Goal: Task Accomplishment & Management: Manage account settings

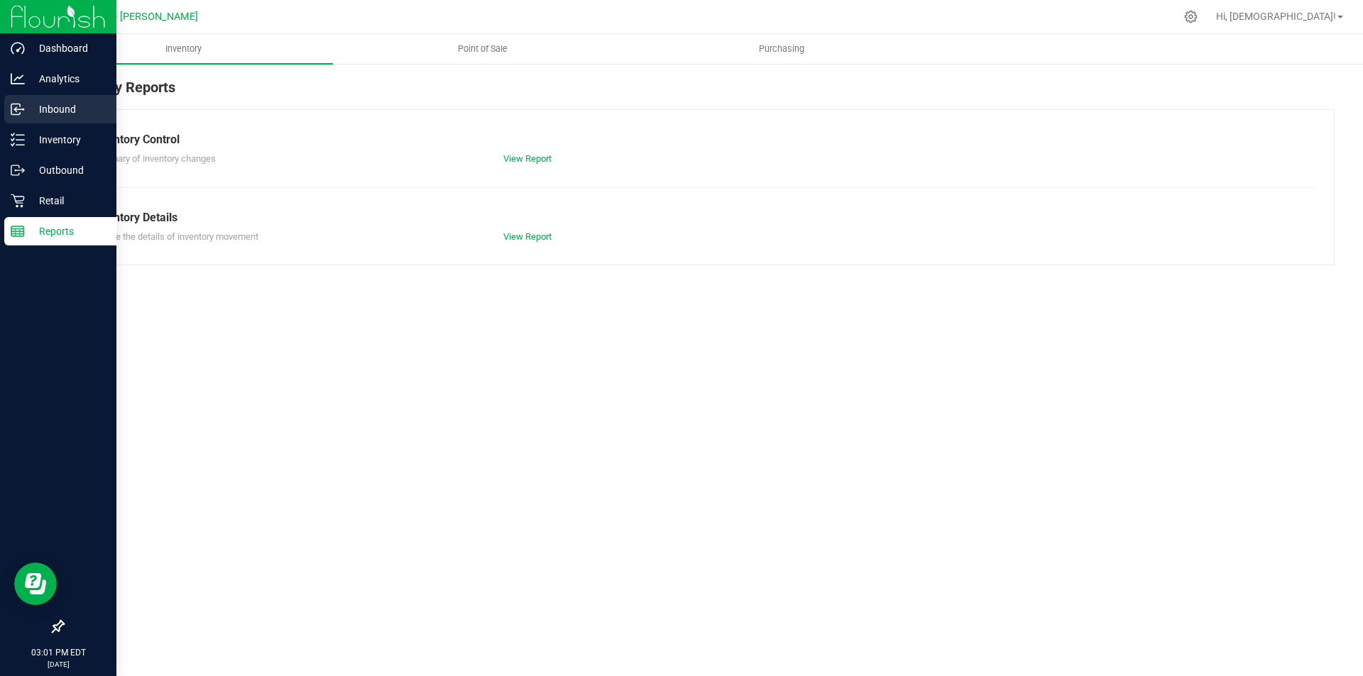
click at [62, 103] on p "Inbound" at bounding box center [67, 109] width 85 height 17
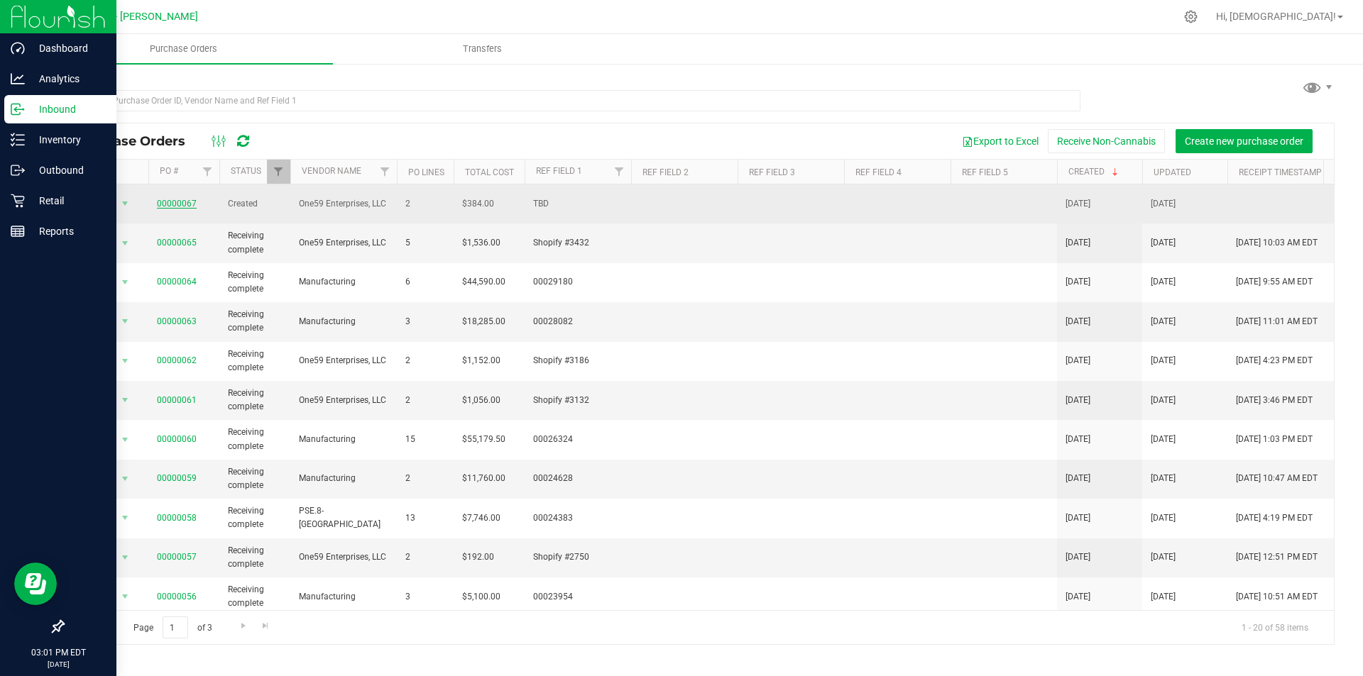
click at [171, 199] on link "00000067" at bounding box center [177, 204] width 40 height 10
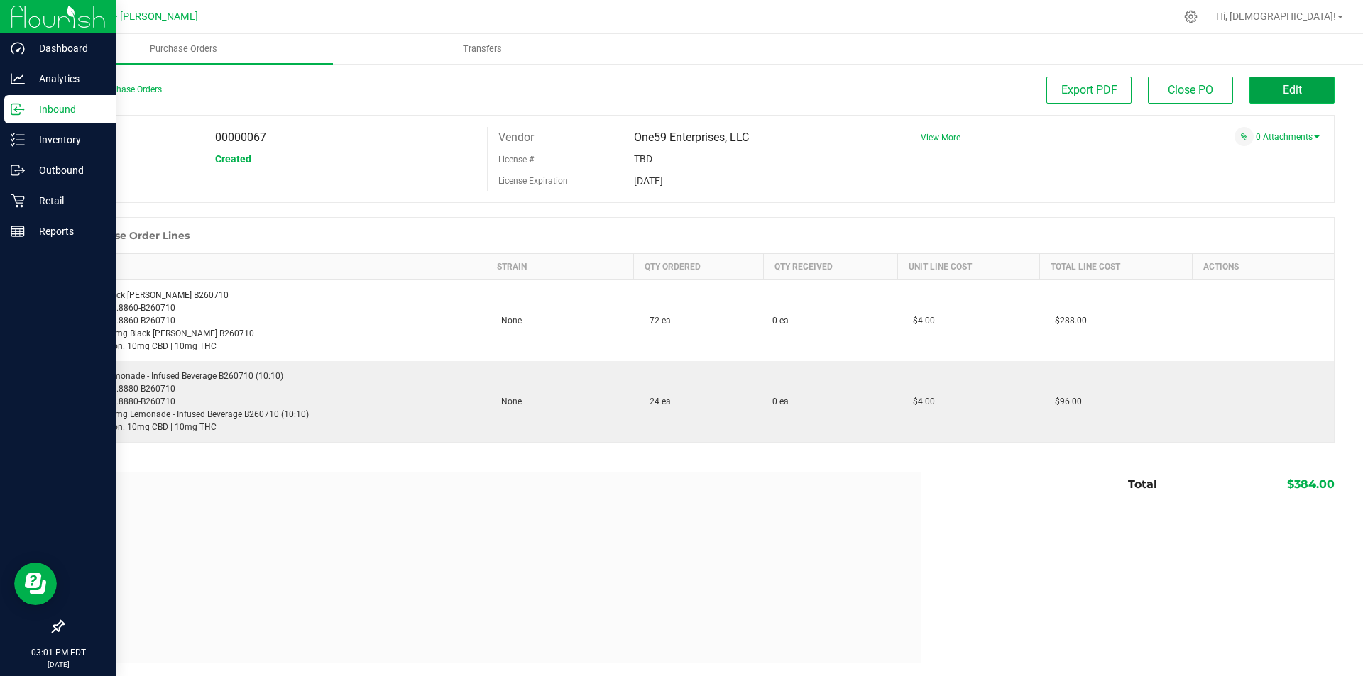
click at [1265, 94] on button "Edit" at bounding box center [1291, 90] width 85 height 27
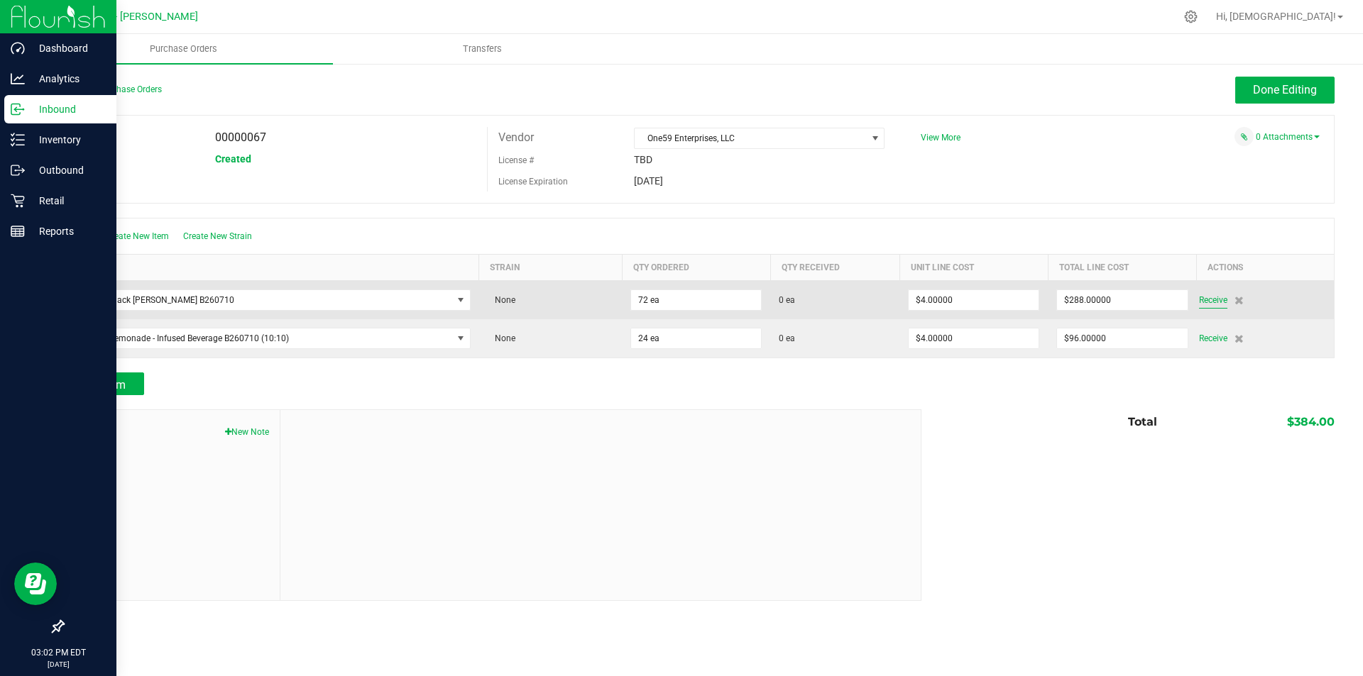
click at [1210, 301] on span "Receive" at bounding box center [1213, 300] width 28 height 17
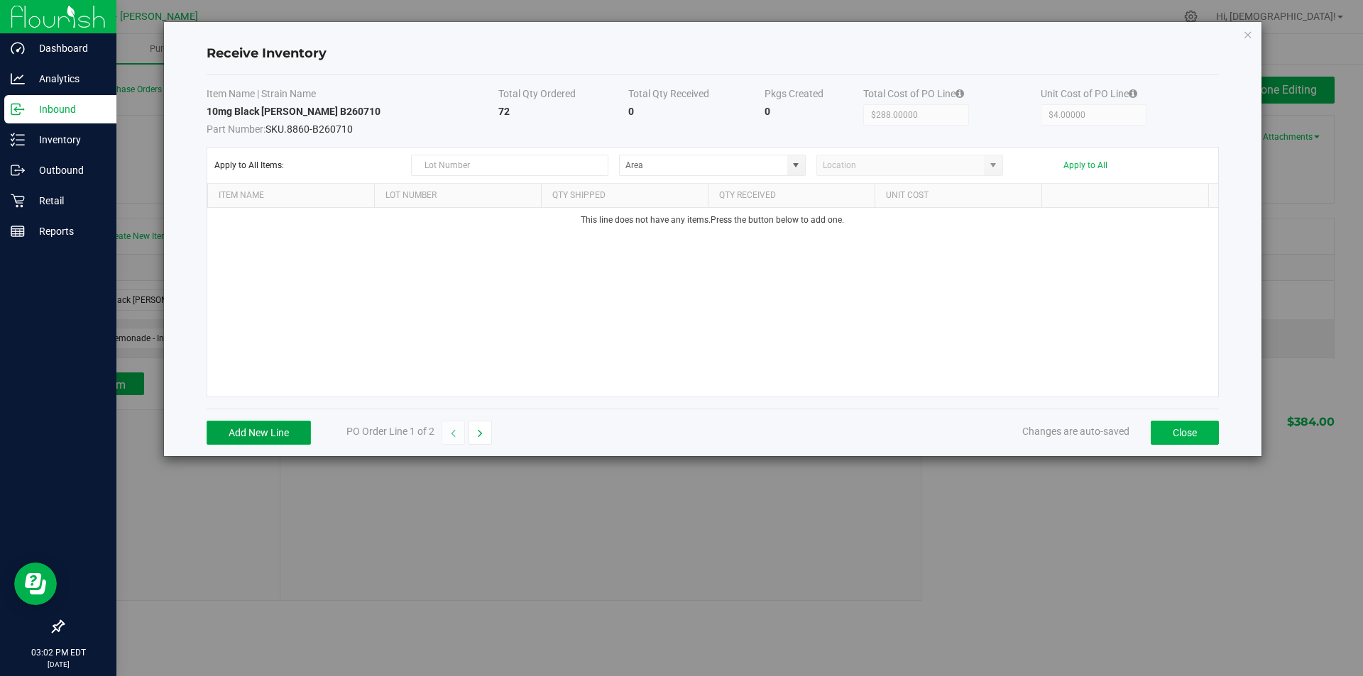
click at [286, 435] on button "Add New Line" at bounding box center [259, 433] width 104 height 24
type input "B260710"
click at [732, 314] on div "10mg Black [PERSON_NAME] B260710 B260710 ea $4.00000 Cancel Area Location" at bounding box center [712, 302] width 1011 height 189
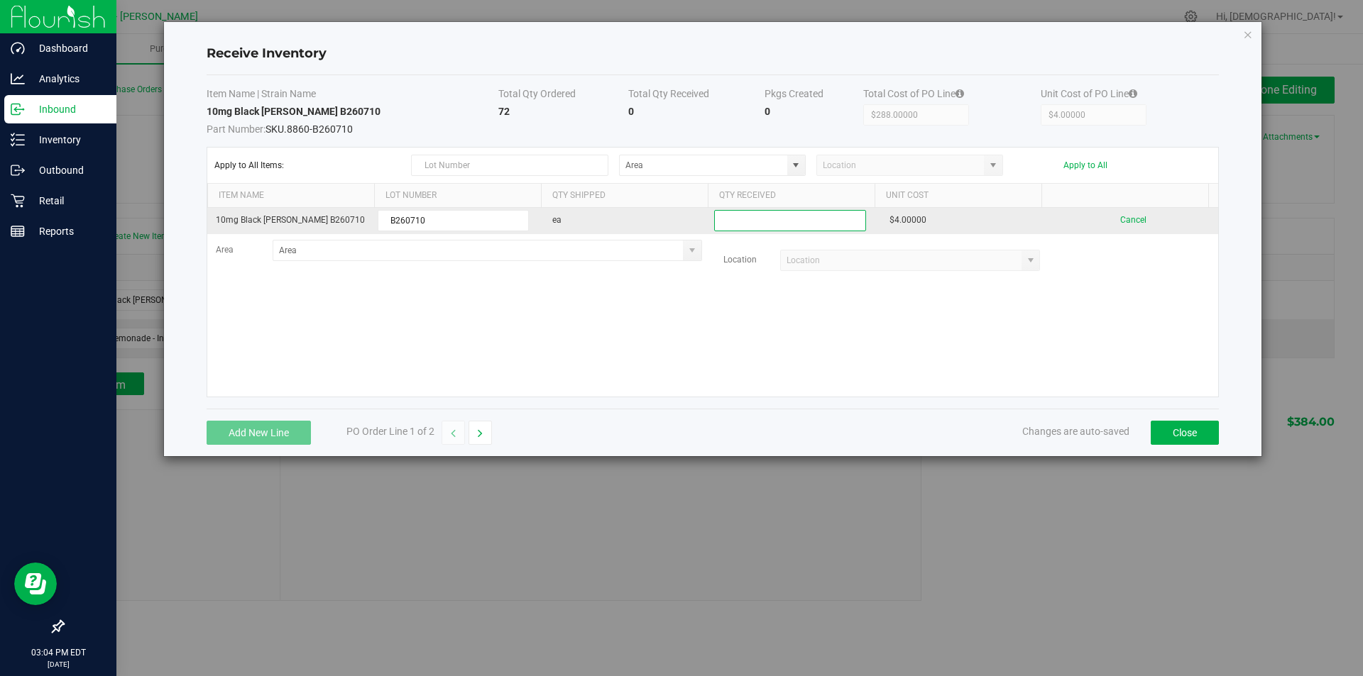
click at [772, 219] on input at bounding box center [790, 221] width 150 height 20
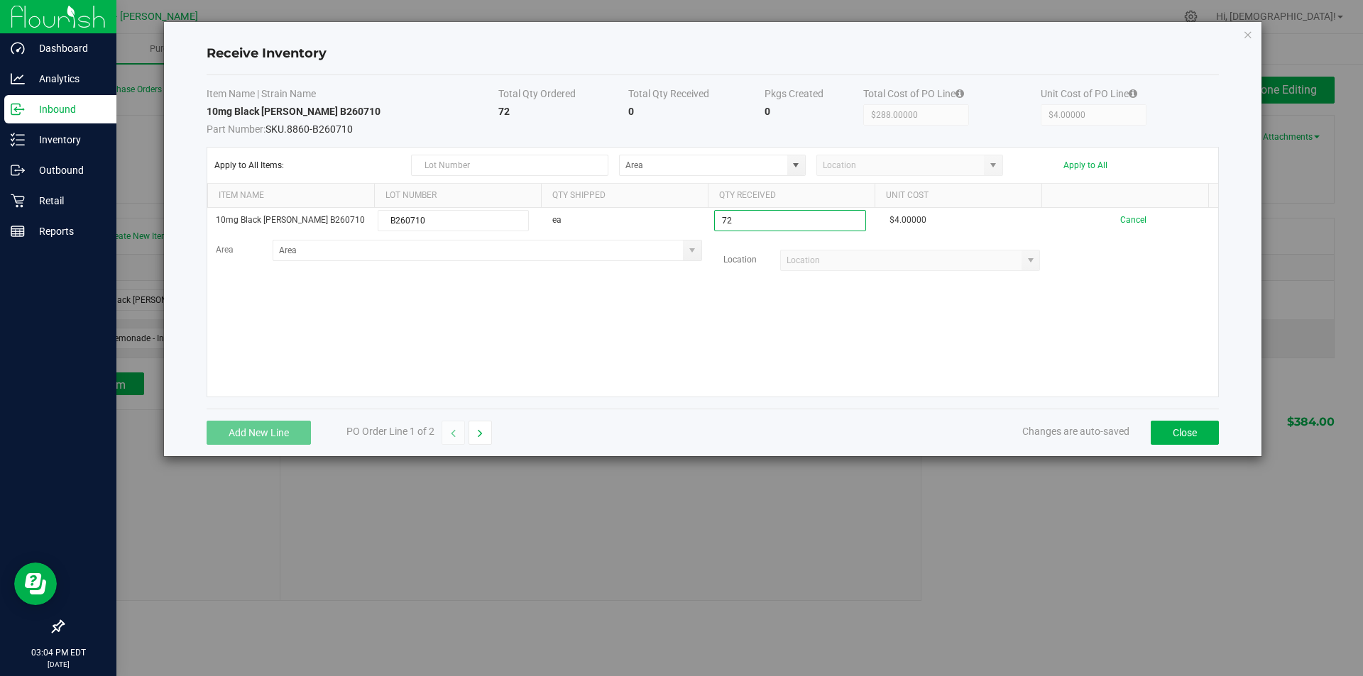
type input "72 ea"
click at [1053, 303] on kendo-grid-list "10mg Black [PERSON_NAME] B260710 B260710 ea 72 ea $4.00000 Cancel Area Location…" at bounding box center [712, 302] width 1011 height 189
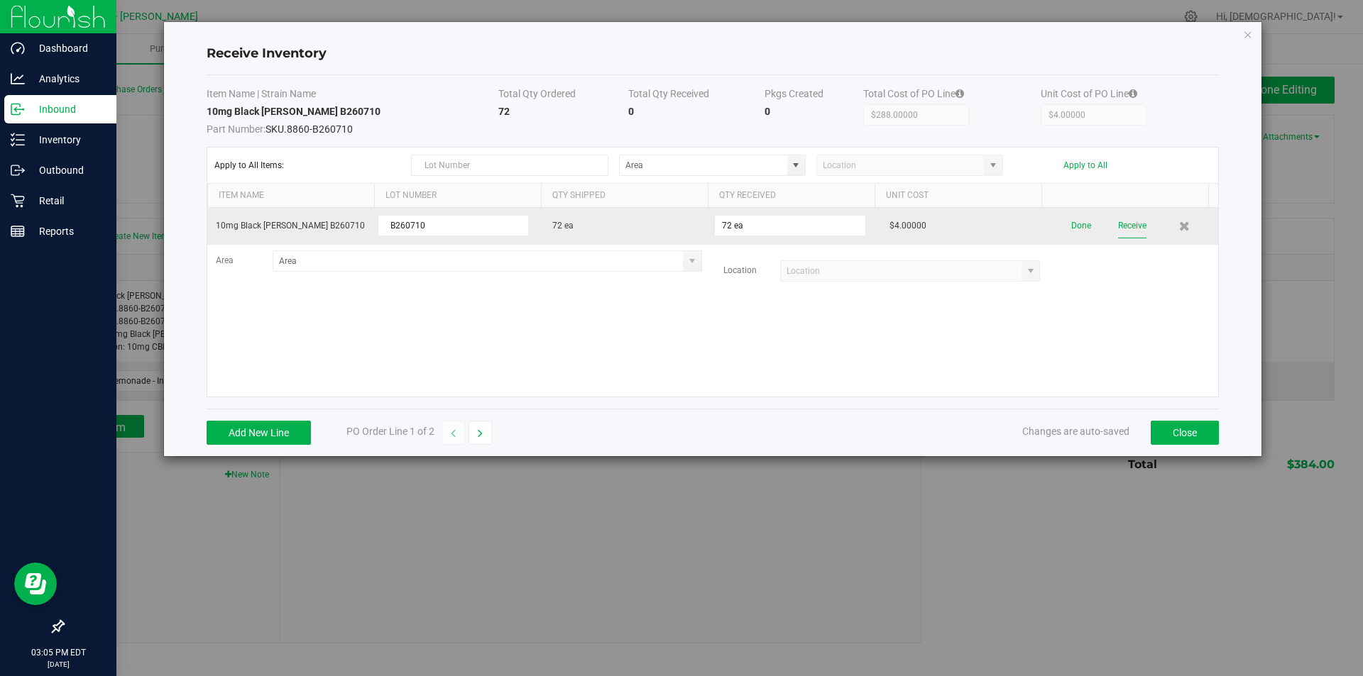
click at [1118, 225] on button "Receive" at bounding box center [1132, 226] width 28 height 25
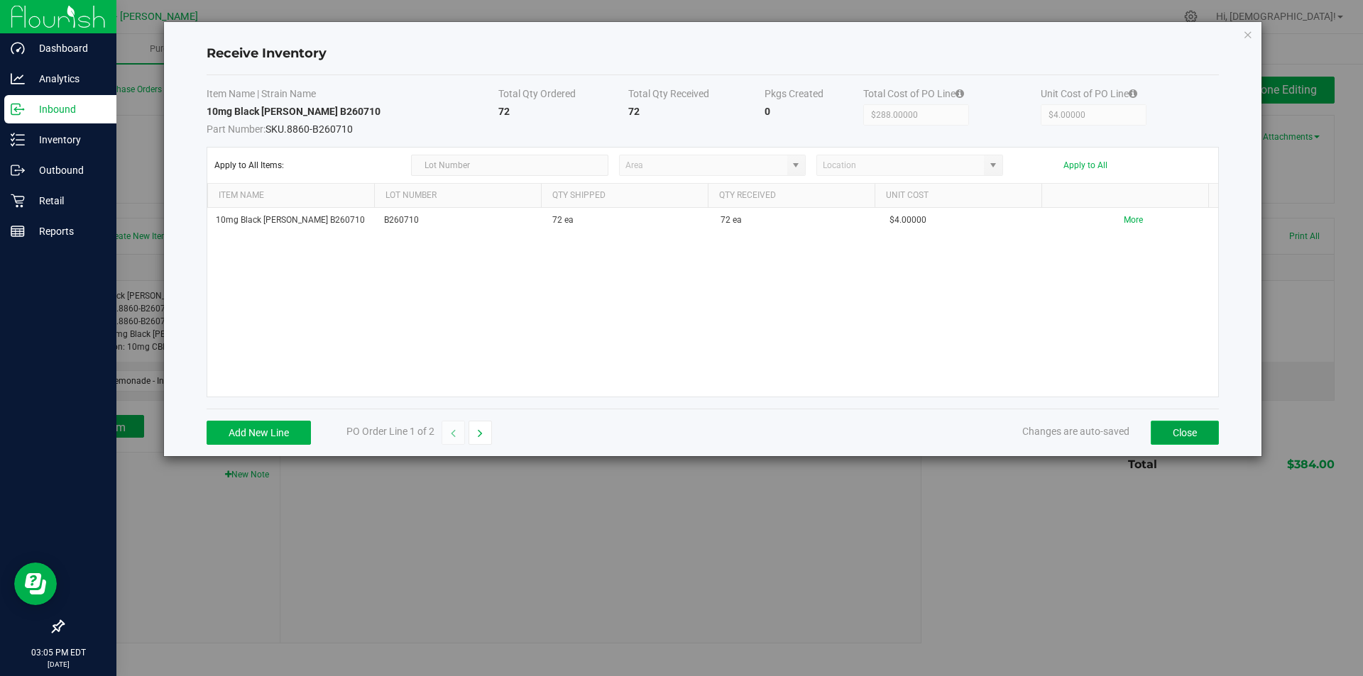
click at [1165, 429] on button "Close" at bounding box center [1185, 433] width 68 height 24
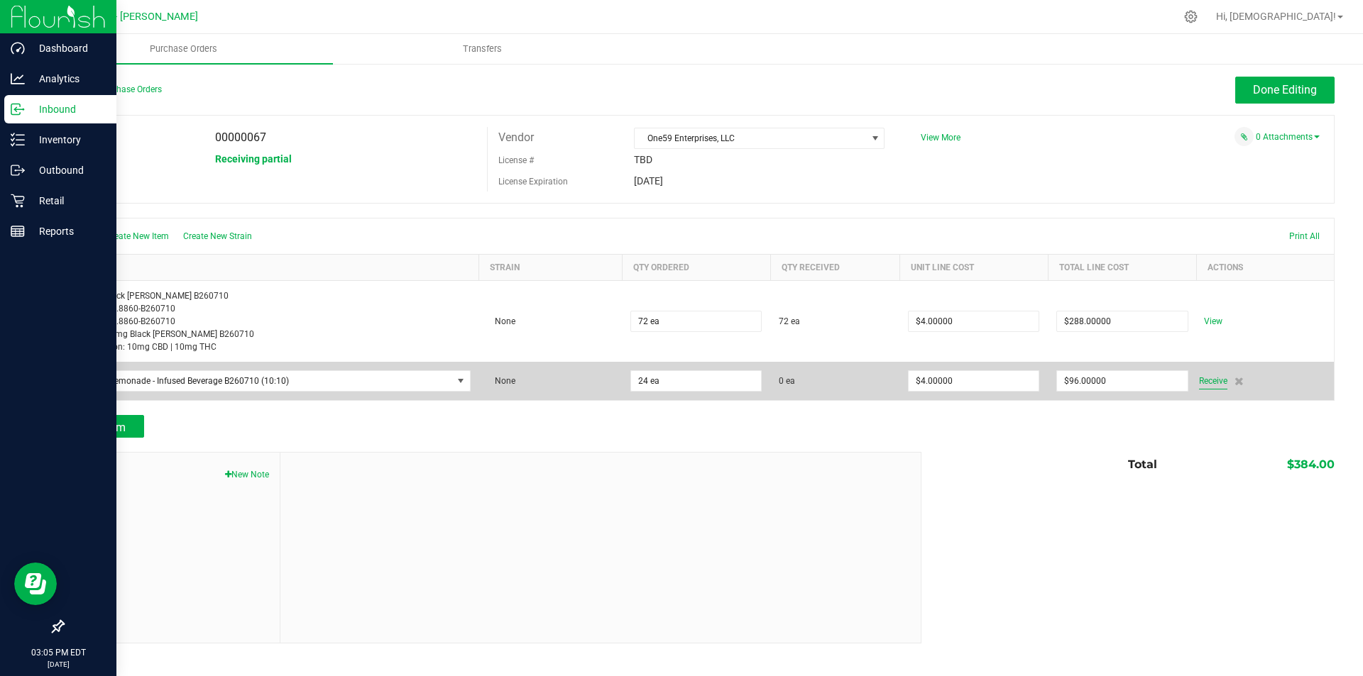
click at [1214, 380] on span "Receive" at bounding box center [1213, 381] width 28 height 17
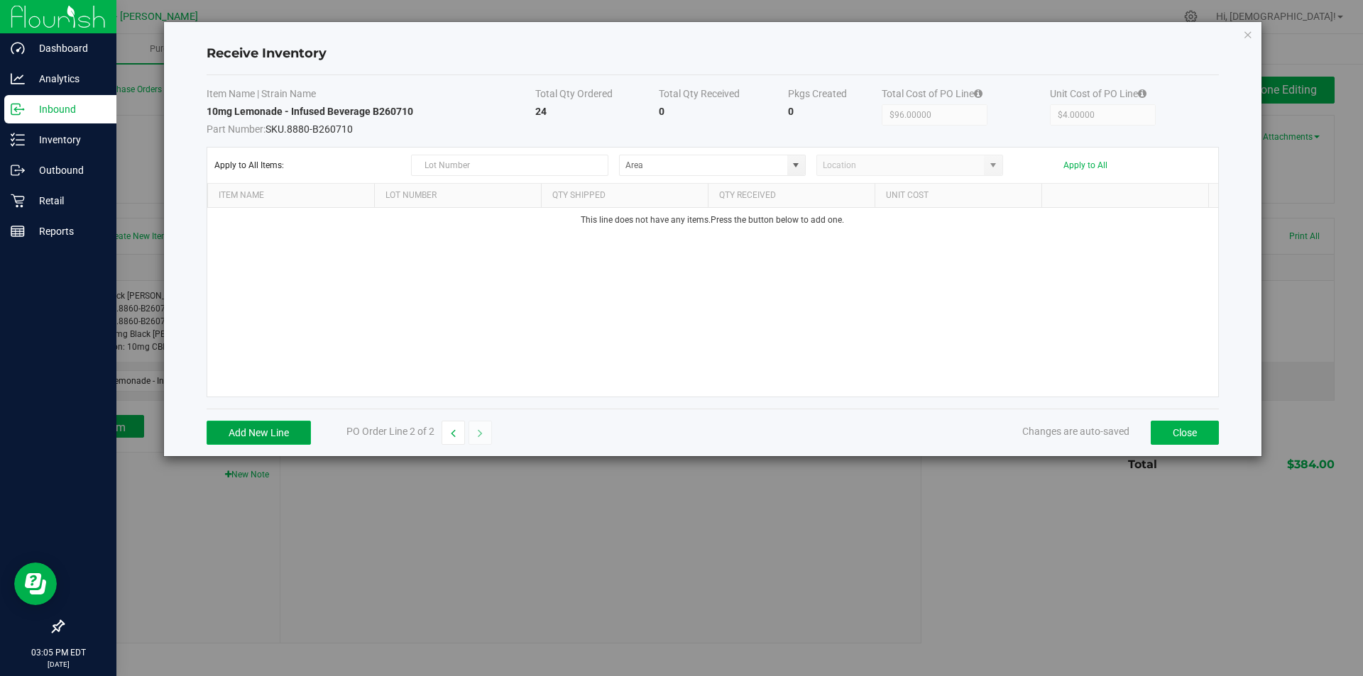
click at [249, 432] on button "Add New Line" at bounding box center [259, 433] width 104 height 24
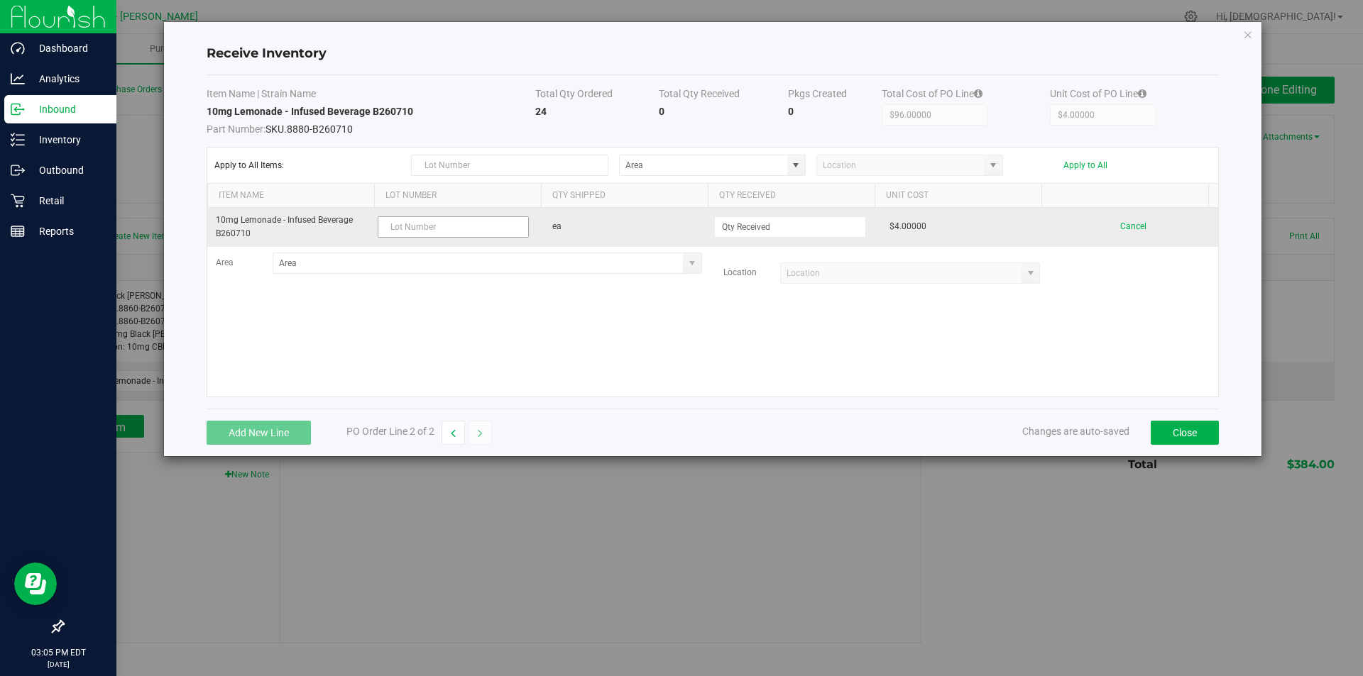
type input "b"
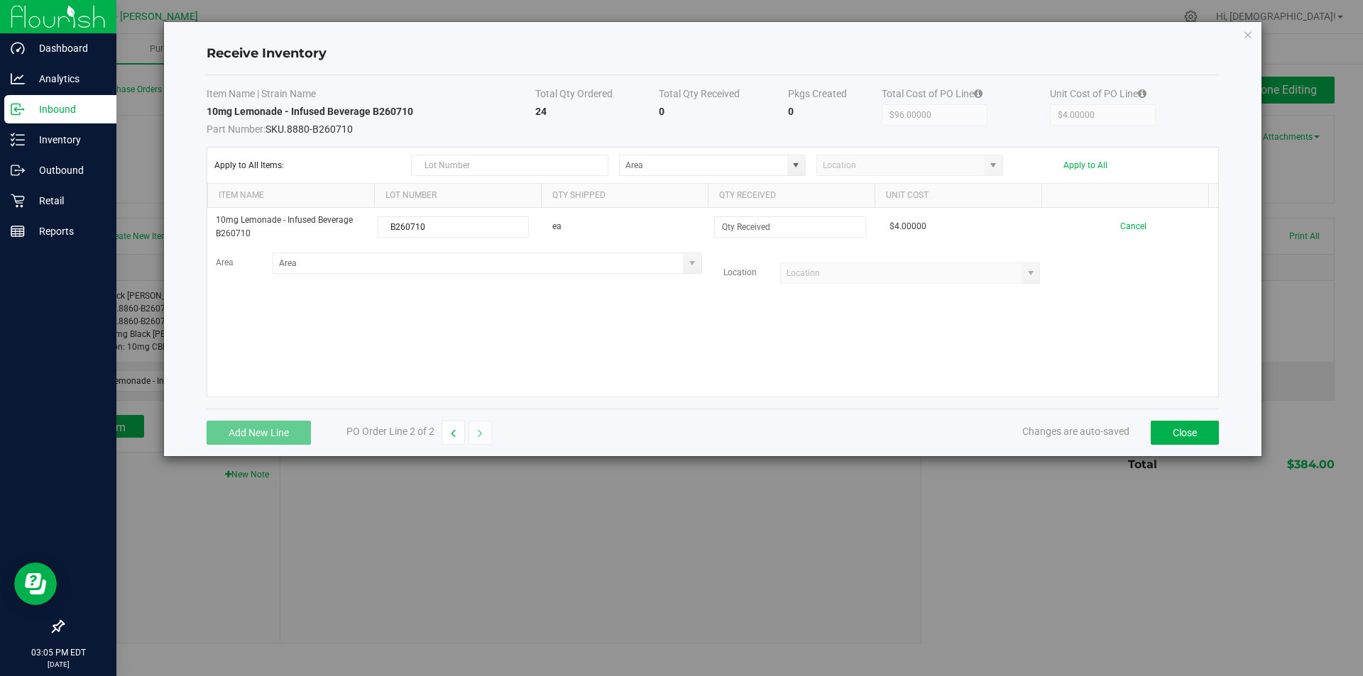
type input "B260710"
click at [760, 327] on div "10mg Lemonade - Infused Beverage B260710 B260710 ea $4.00000 Cancel Area Locati…" at bounding box center [712, 302] width 1011 height 189
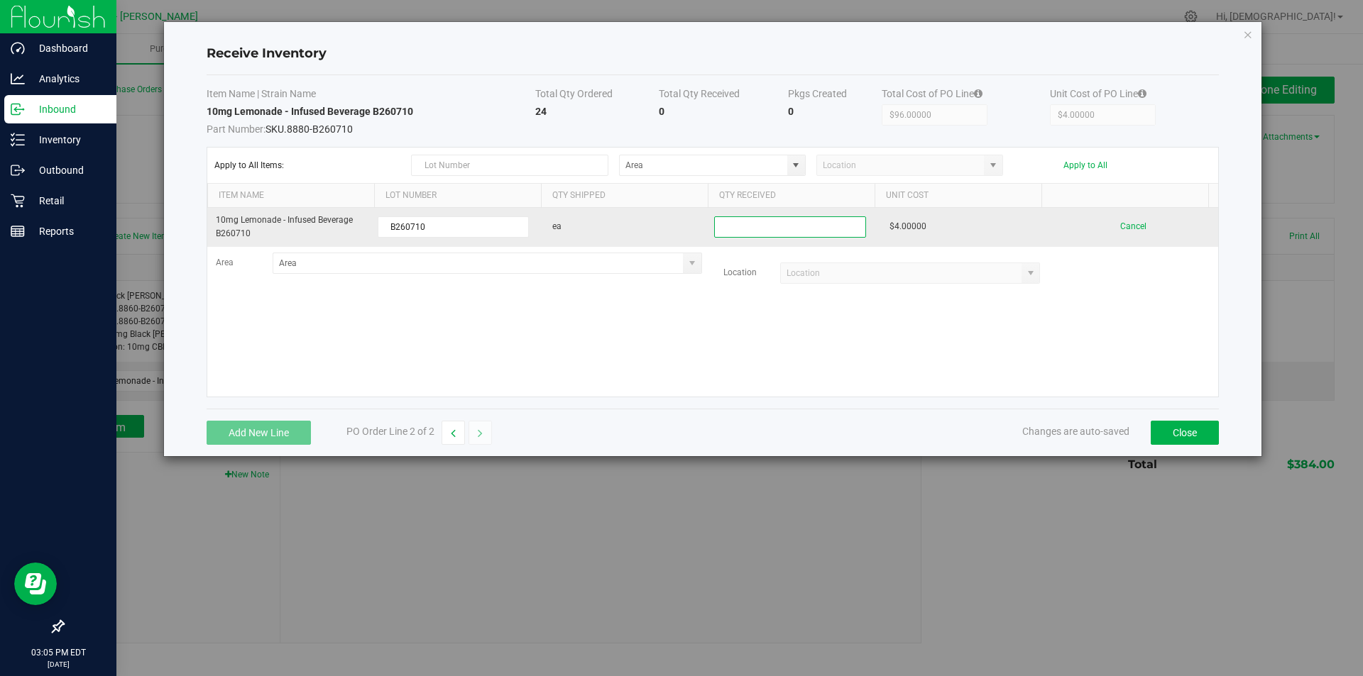
click at [742, 226] on input at bounding box center [790, 227] width 150 height 20
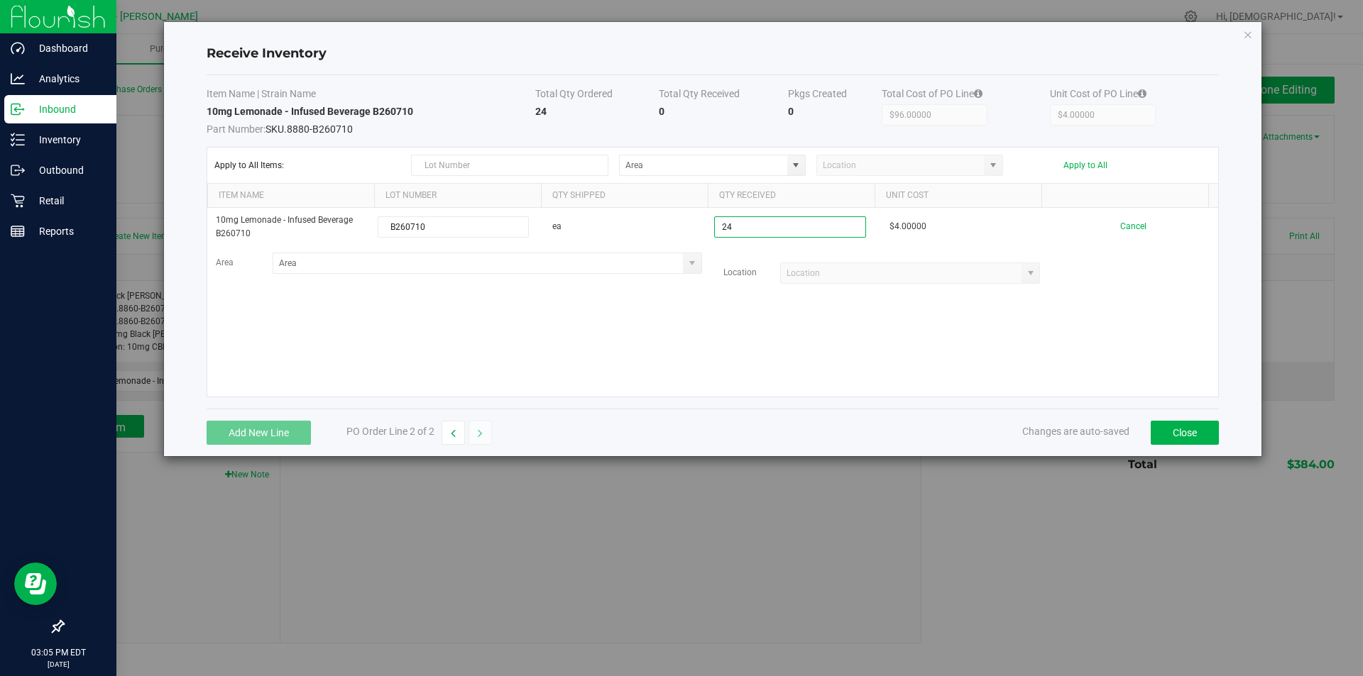
type input "24 ea"
click at [780, 338] on kendo-grid-list "10mg Lemonade - Infused Beverage B260710 B260710 ea 24 ea $4.00000 Cancel Area …" at bounding box center [712, 302] width 1011 height 189
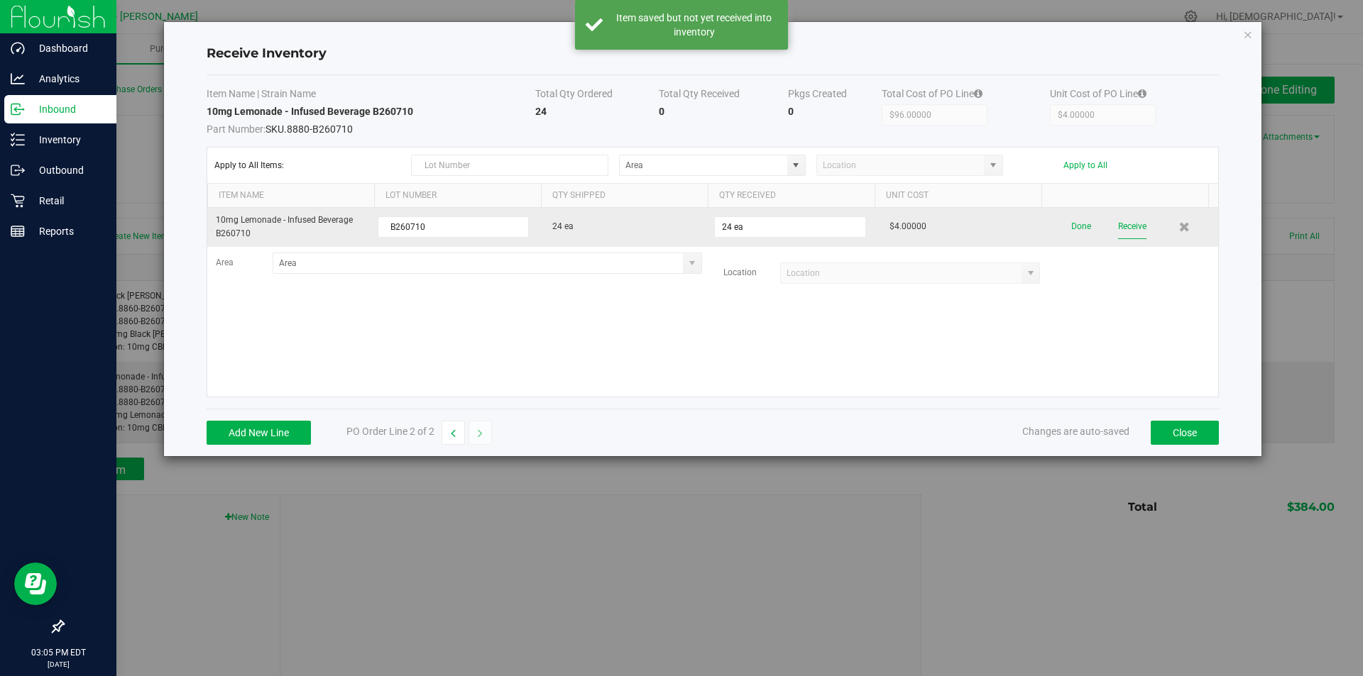
click at [1127, 226] on button "Receive" at bounding box center [1132, 226] width 28 height 25
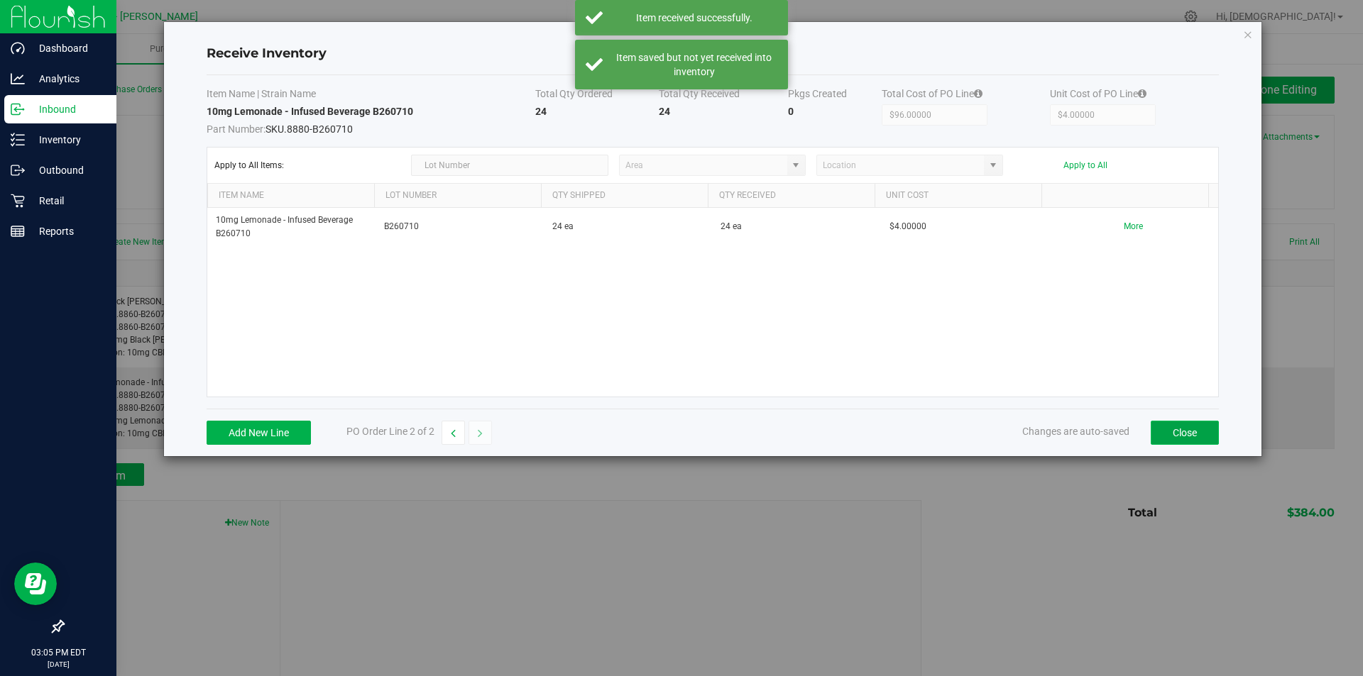
click at [1183, 430] on button "Close" at bounding box center [1185, 433] width 68 height 24
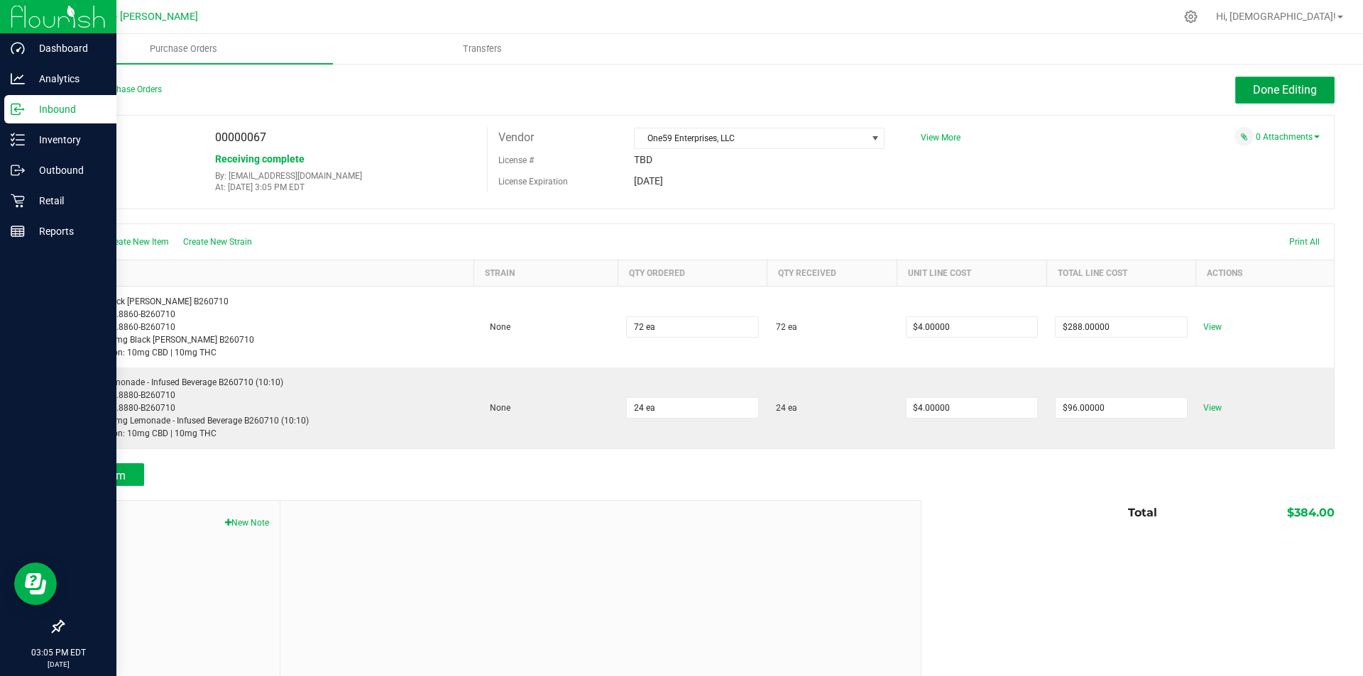
click at [1268, 87] on span "Done Editing" at bounding box center [1285, 89] width 64 height 13
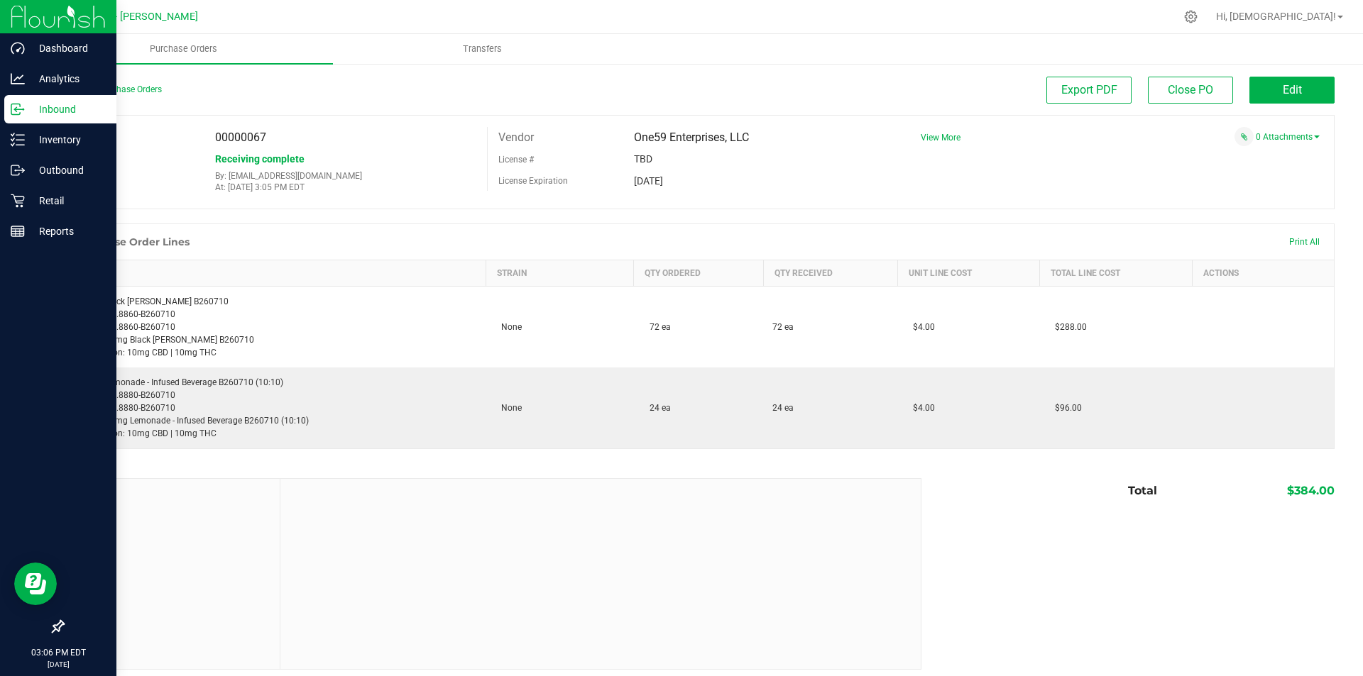
click at [43, 108] on p "Inbound" at bounding box center [67, 109] width 85 height 17
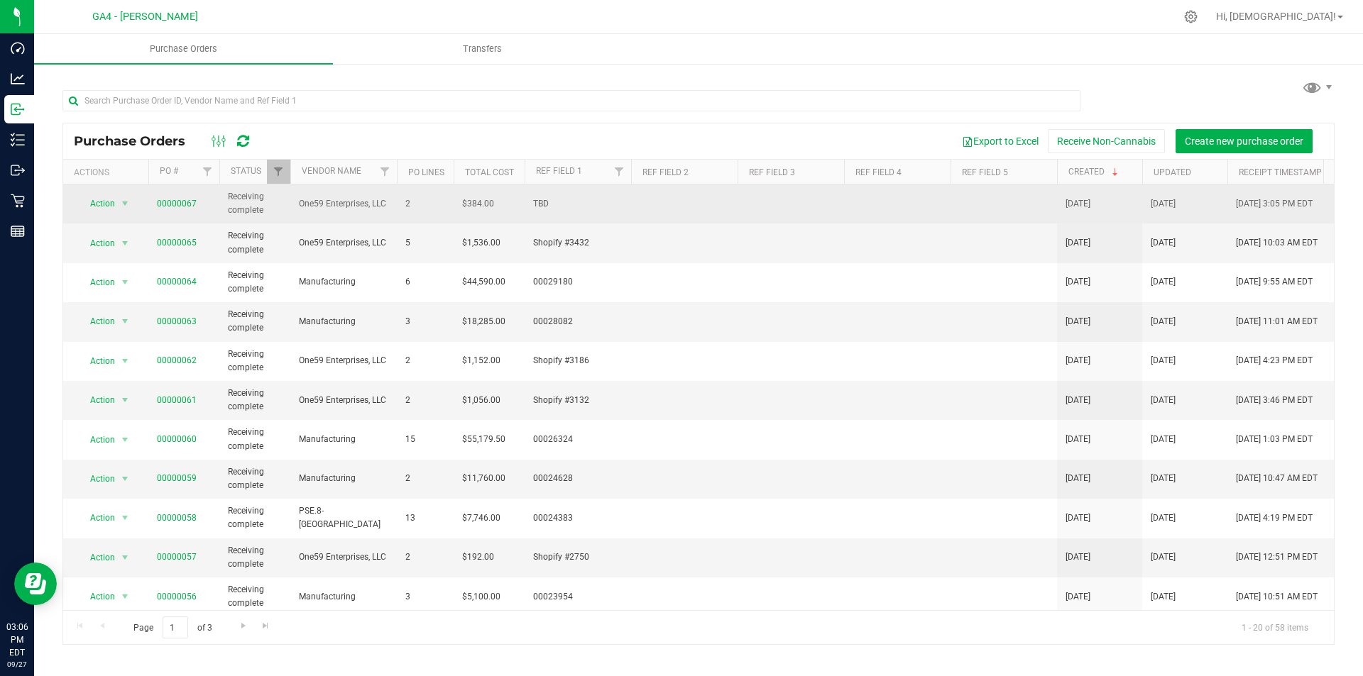
drag, startPoint x: 572, startPoint y: 204, endPoint x: 540, endPoint y: 197, distance: 32.7
click at [540, 197] on span "TBD" at bounding box center [577, 203] width 89 height 13
drag, startPoint x: 531, startPoint y: 202, endPoint x: 549, endPoint y: 202, distance: 17.7
click at [549, 202] on td "TBD" at bounding box center [578, 204] width 106 height 39
click at [584, 203] on span "TBD" at bounding box center [577, 203] width 89 height 13
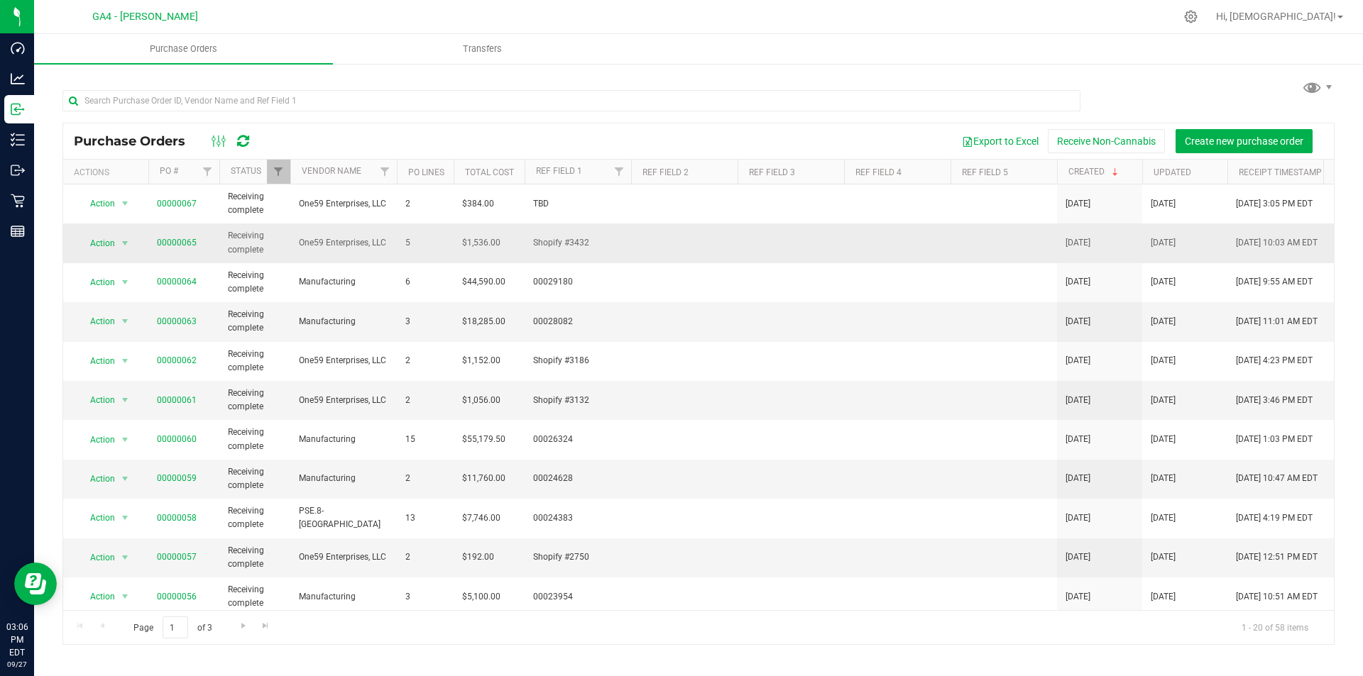
click at [619, 226] on td "Shopify #3432" at bounding box center [578, 243] width 106 height 39
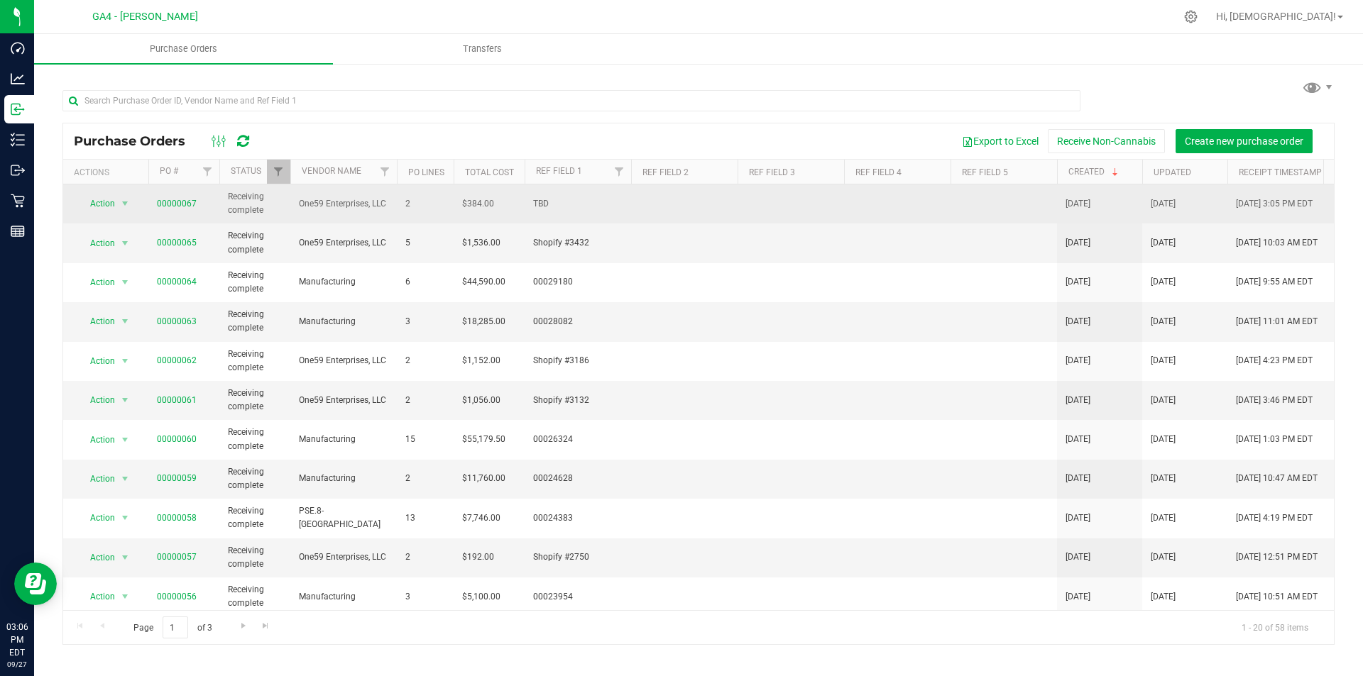
click at [635, 204] on td at bounding box center [684, 204] width 106 height 39
click at [555, 206] on span "TBD" at bounding box center [577, 203] width 89 height 13
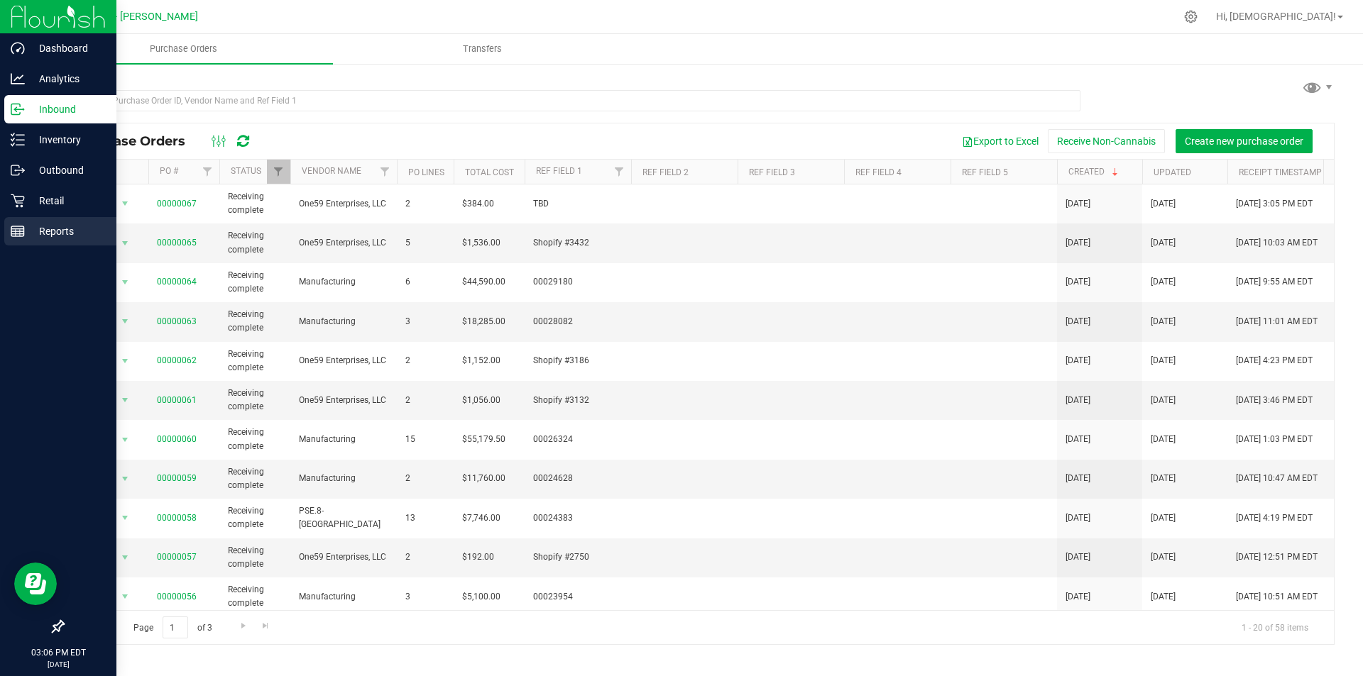
click at [62, 231] on p "Reports" at bounding box center [67, 231] width 85 height 17
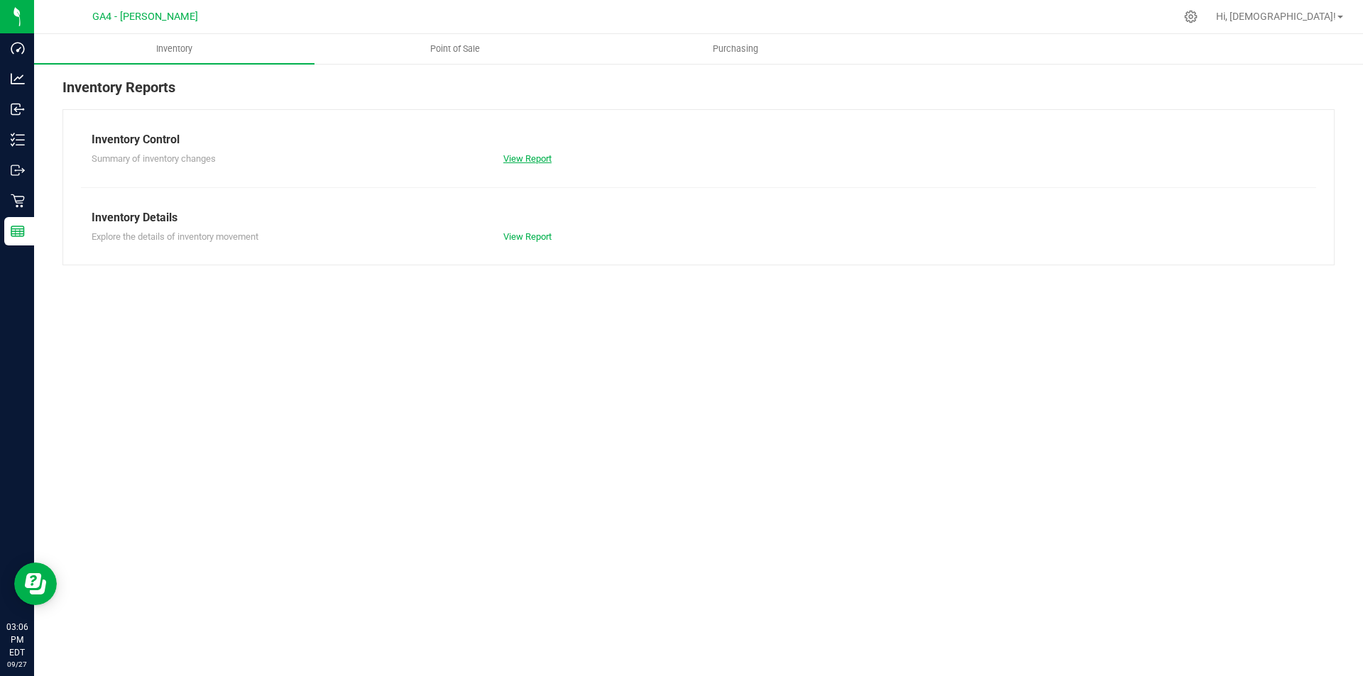
click at [547, 158] on link "View Report" at bounding box center [527, 158] width 48 height 11
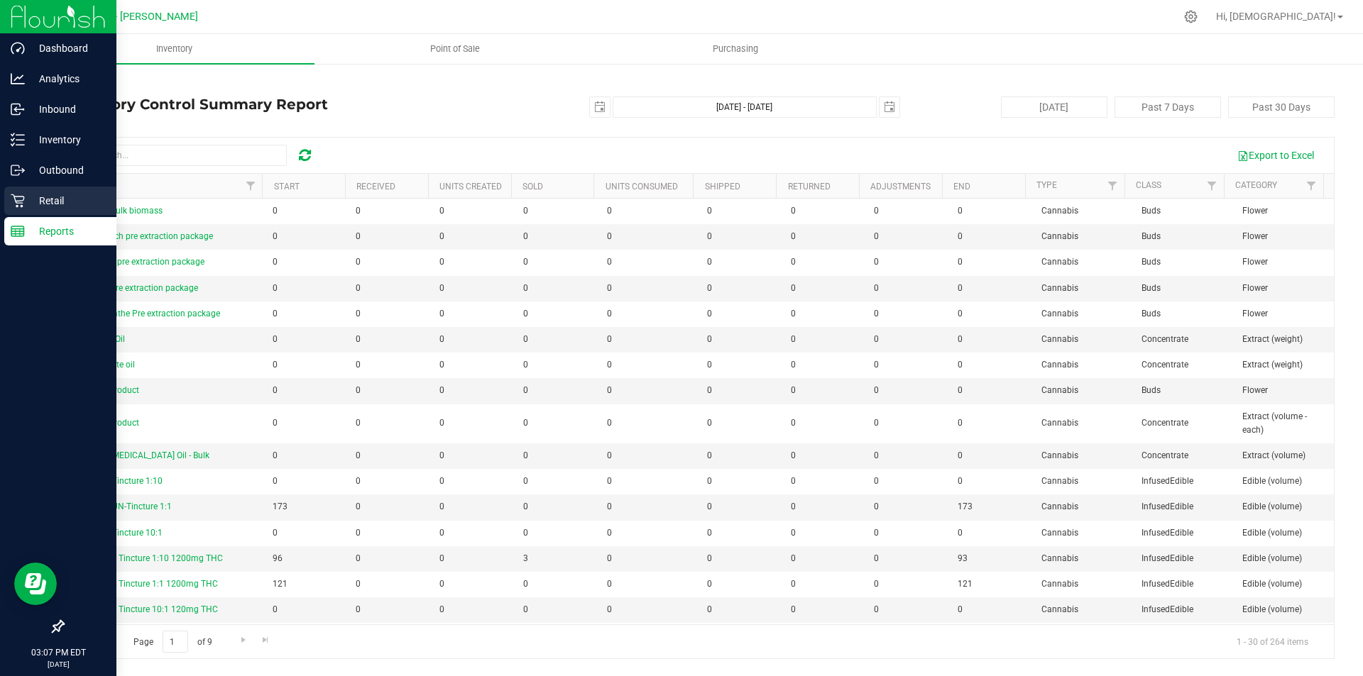
click at [65, 200] on p "Retail" at bounding box center [67, 200] width 85 height 17
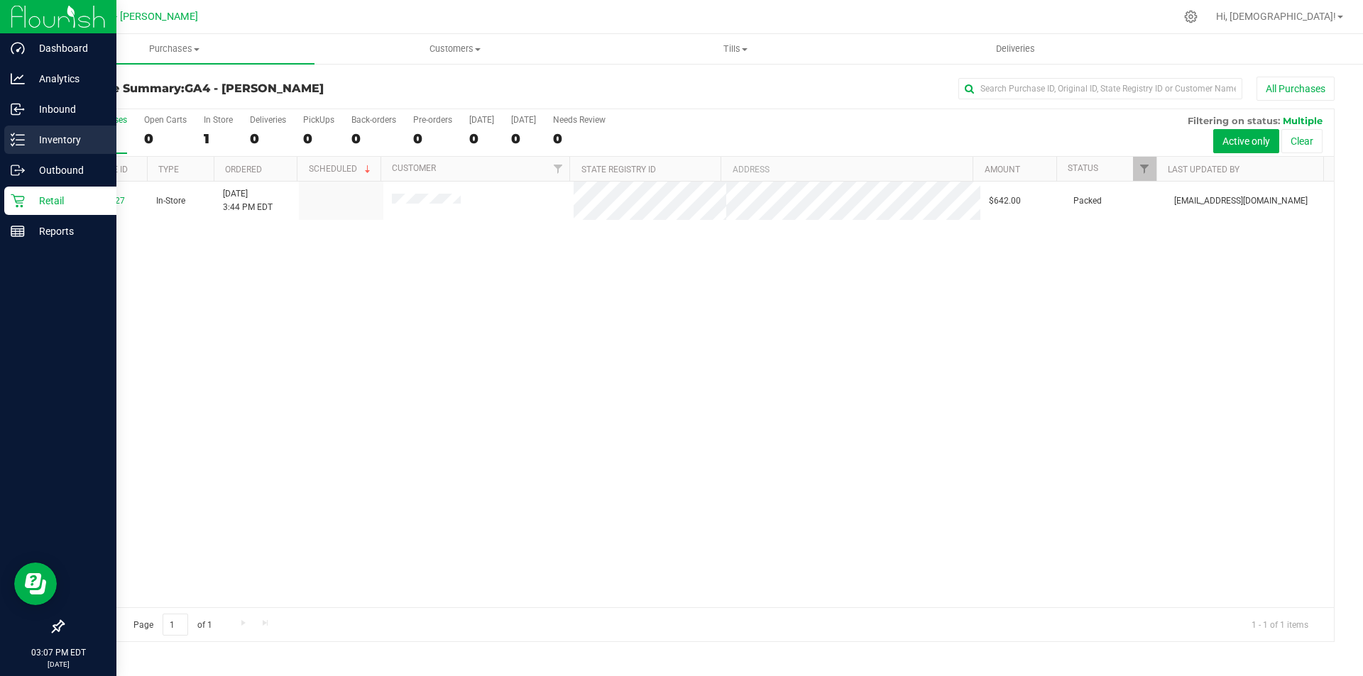
click at [42, 141] on p "Inventory" at bounding box center [67, 139] width 85 height 17
click at [65, 139] on p "Inventory" at bounding box center [67, 139] width 85 height 17
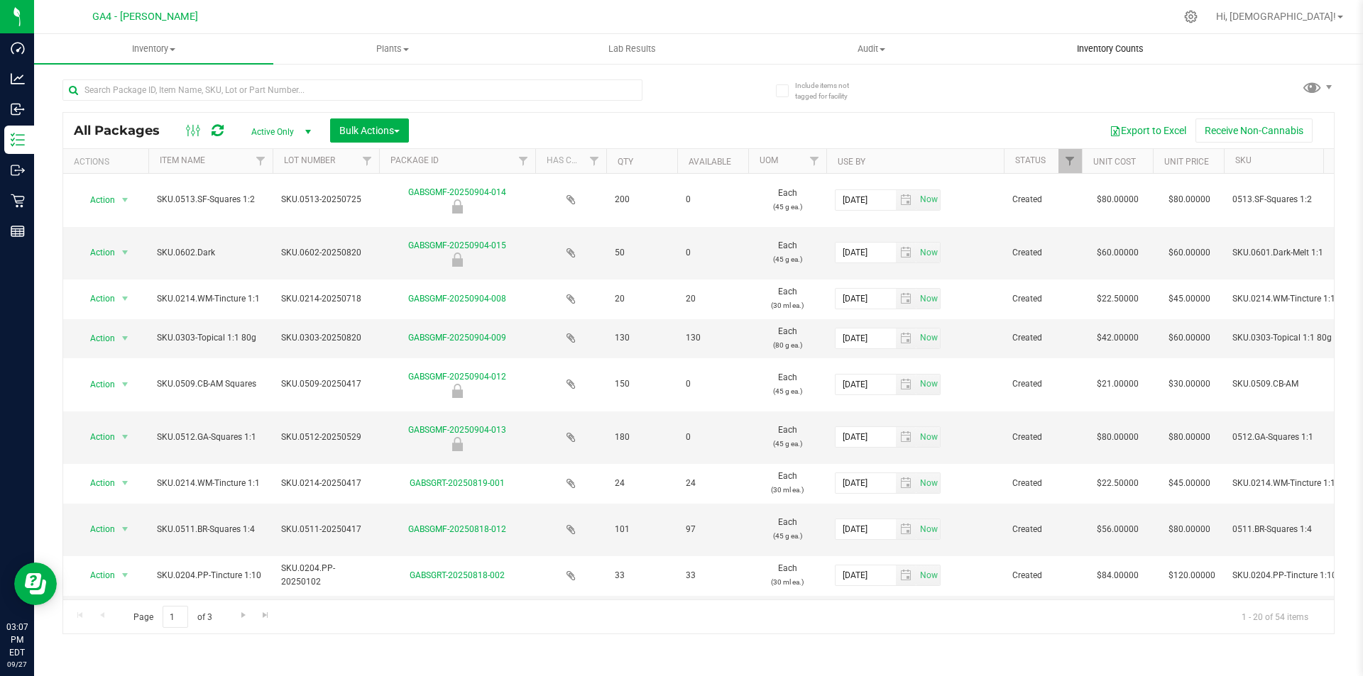
click at [1122, 48] on span "Inventory Counts" at bounding box center [1110, 49] width 105 height 13
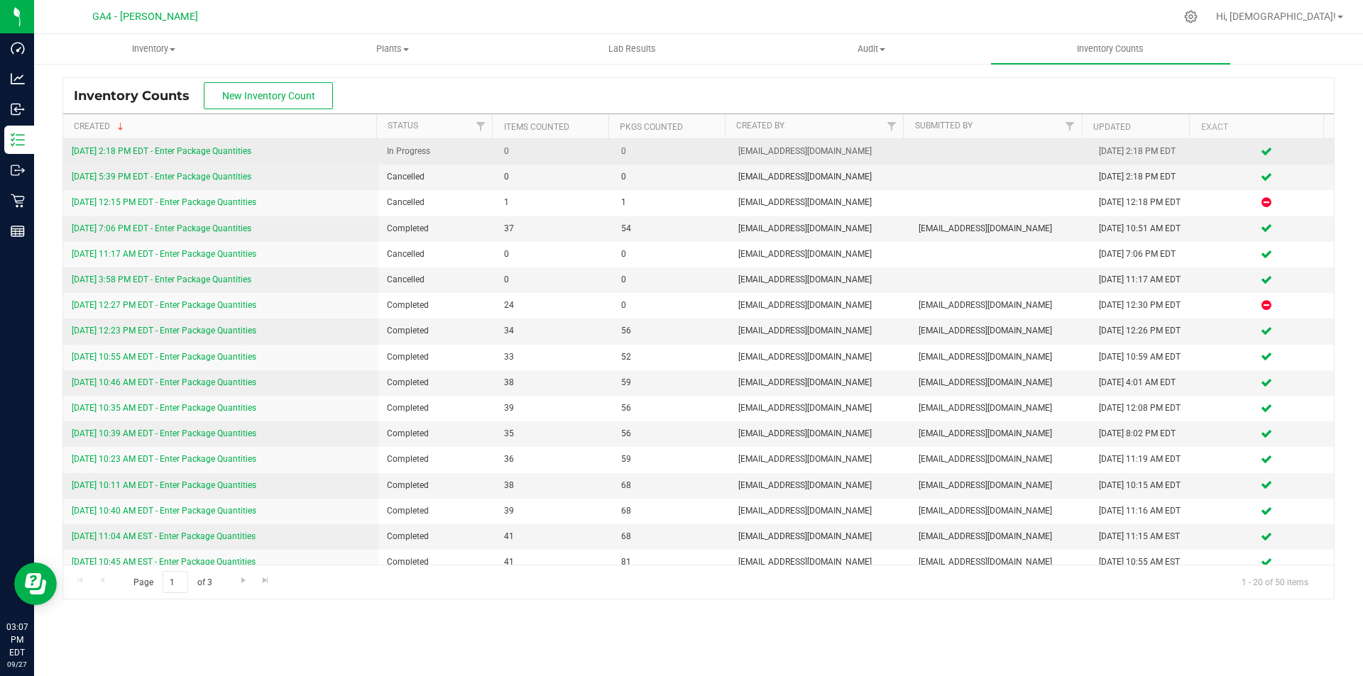
click at [231, 148] on link "[DATE] 2:18 PM EDT - Enter Package Quantities" at bounding box center [162, 151] width 180 height 10
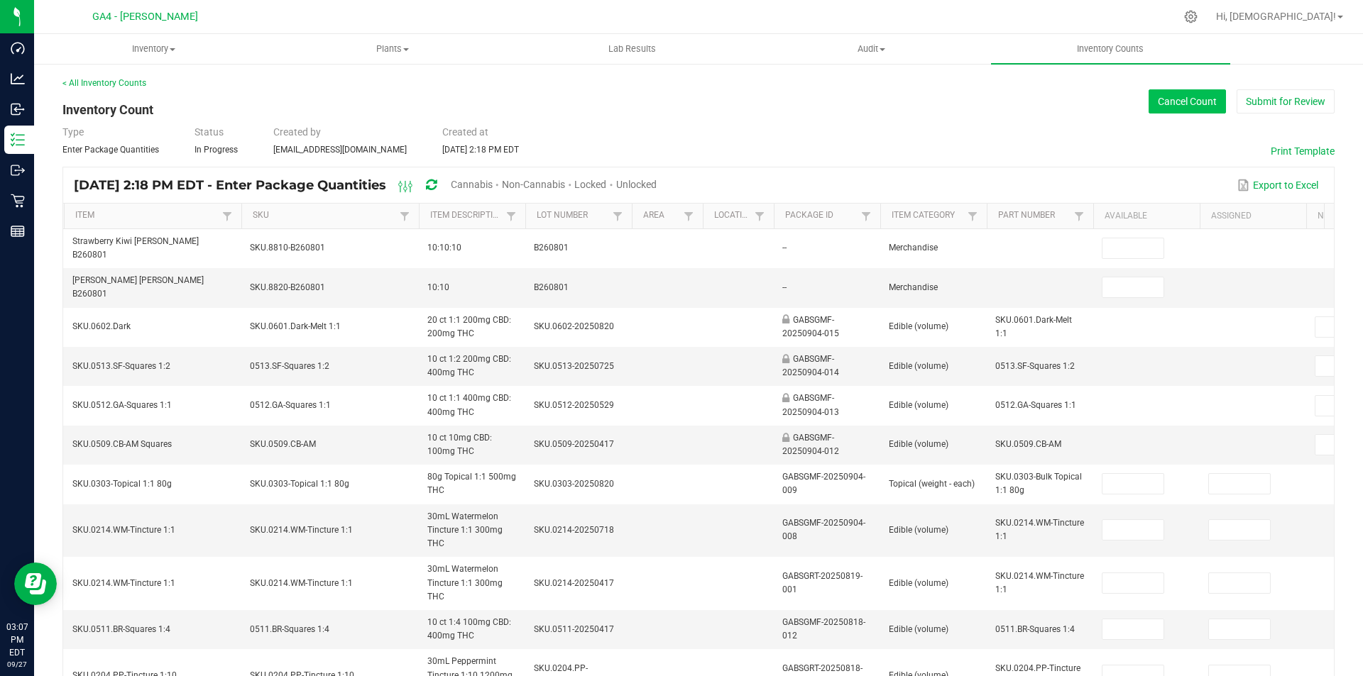
click at [1161, 101] on button "Cancel Count" at bounding box center [1186, 101] width 77 height 24
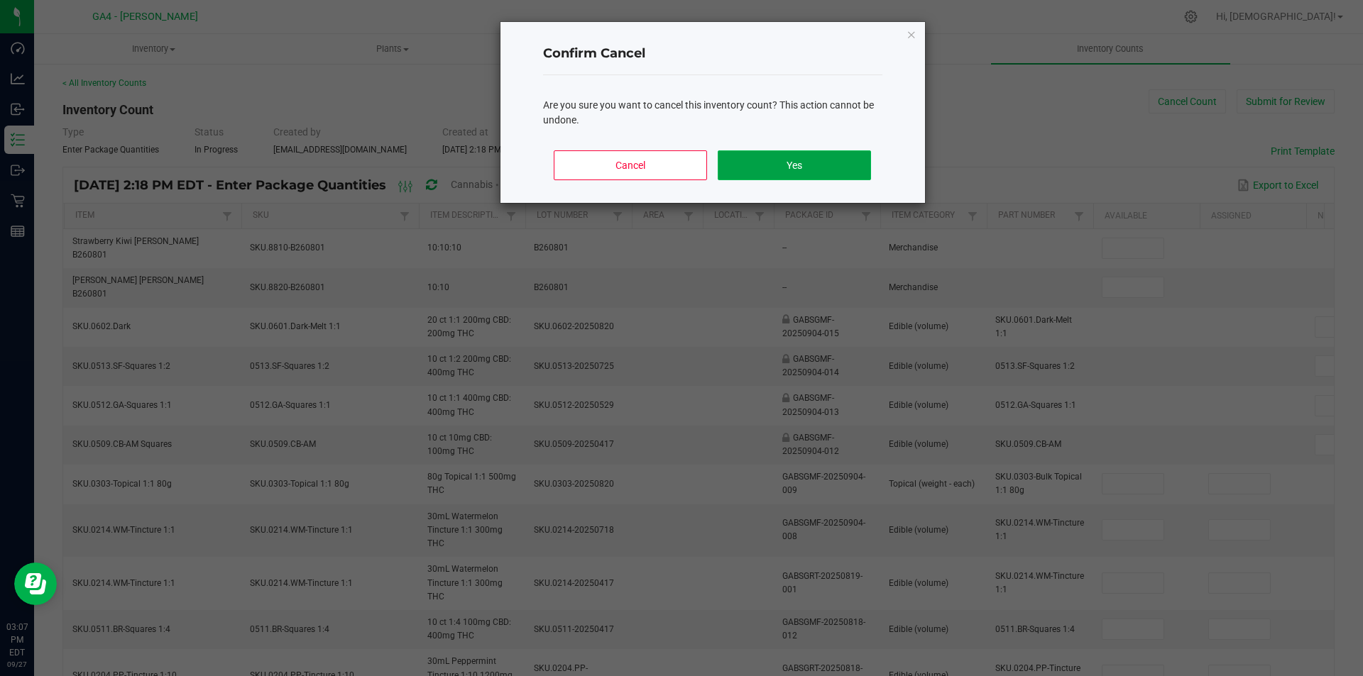
click at [815, 161] on button "Yes" at bounding box center [794, 165] width 153 height 30
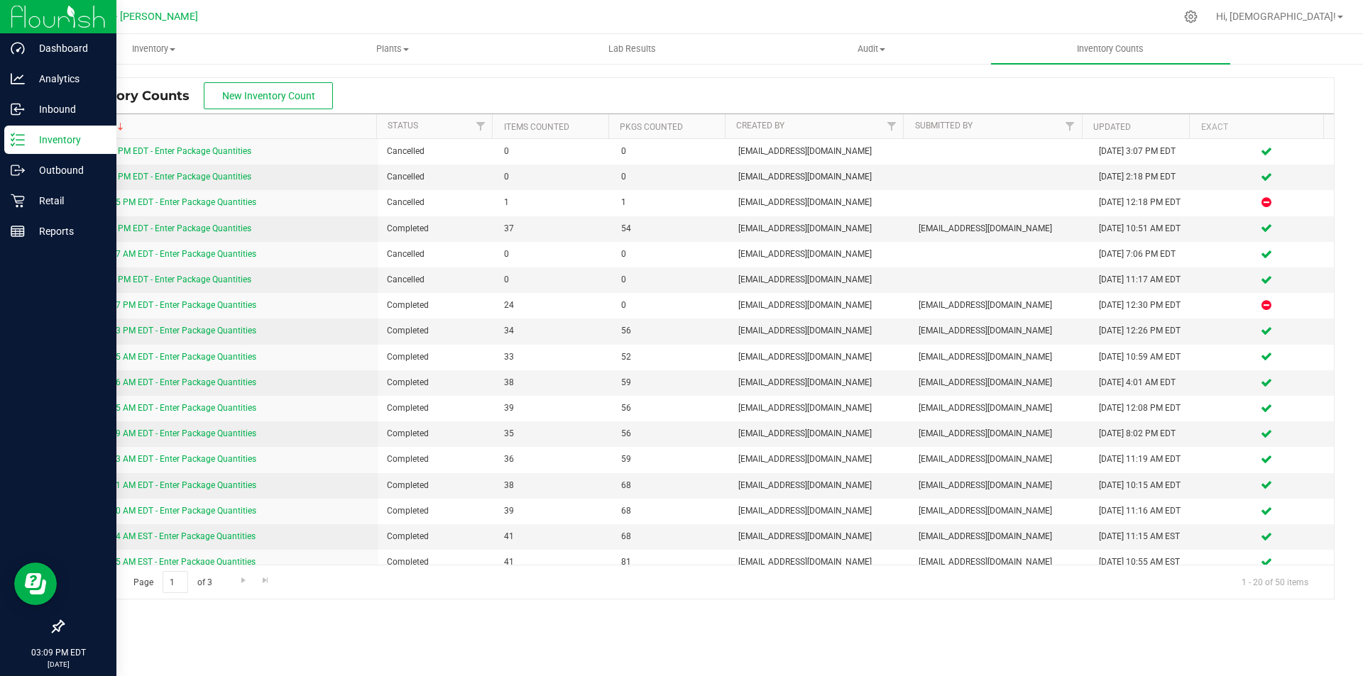
click at [48, 141] on p "Inventory" at bounding box center [67, 139] width 85 height 17
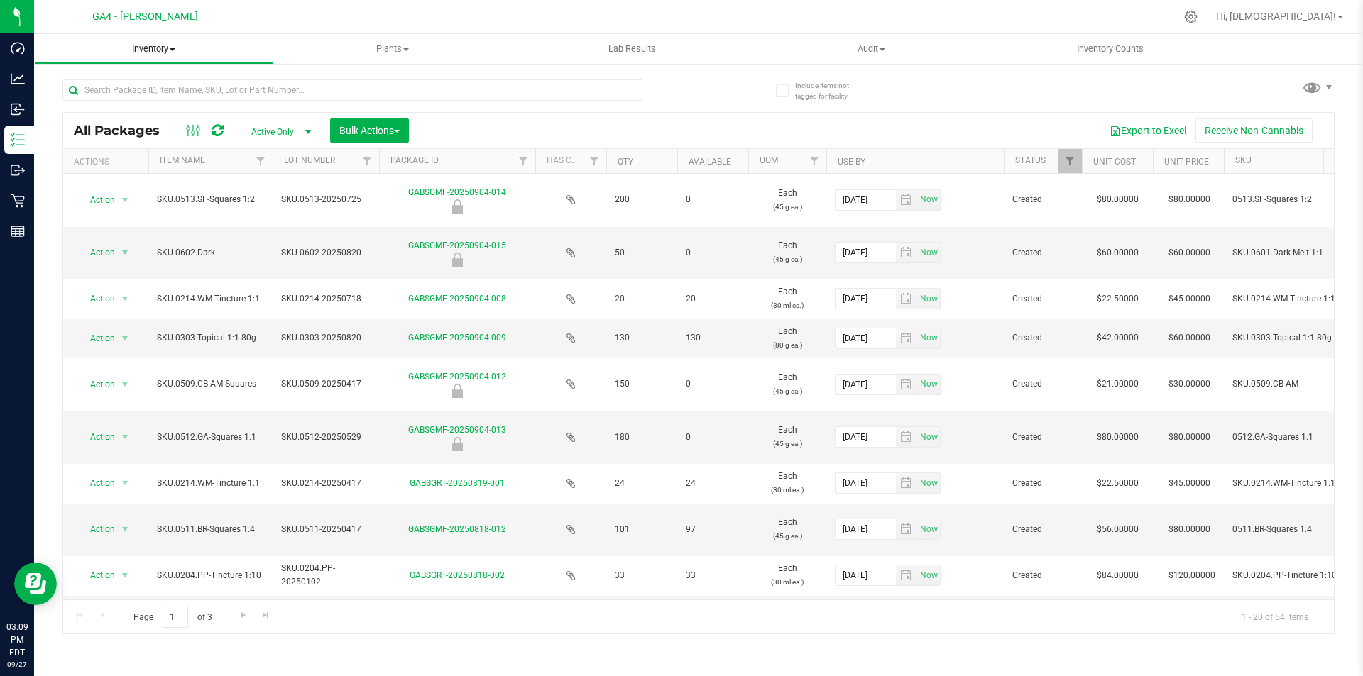
click at [166, 49] on span "Inventory" at bounding box center [154, 49] width 238 height 13
click at [99, 104] on span "All inventory" at bounding box center [82, 103] width 96 height 12
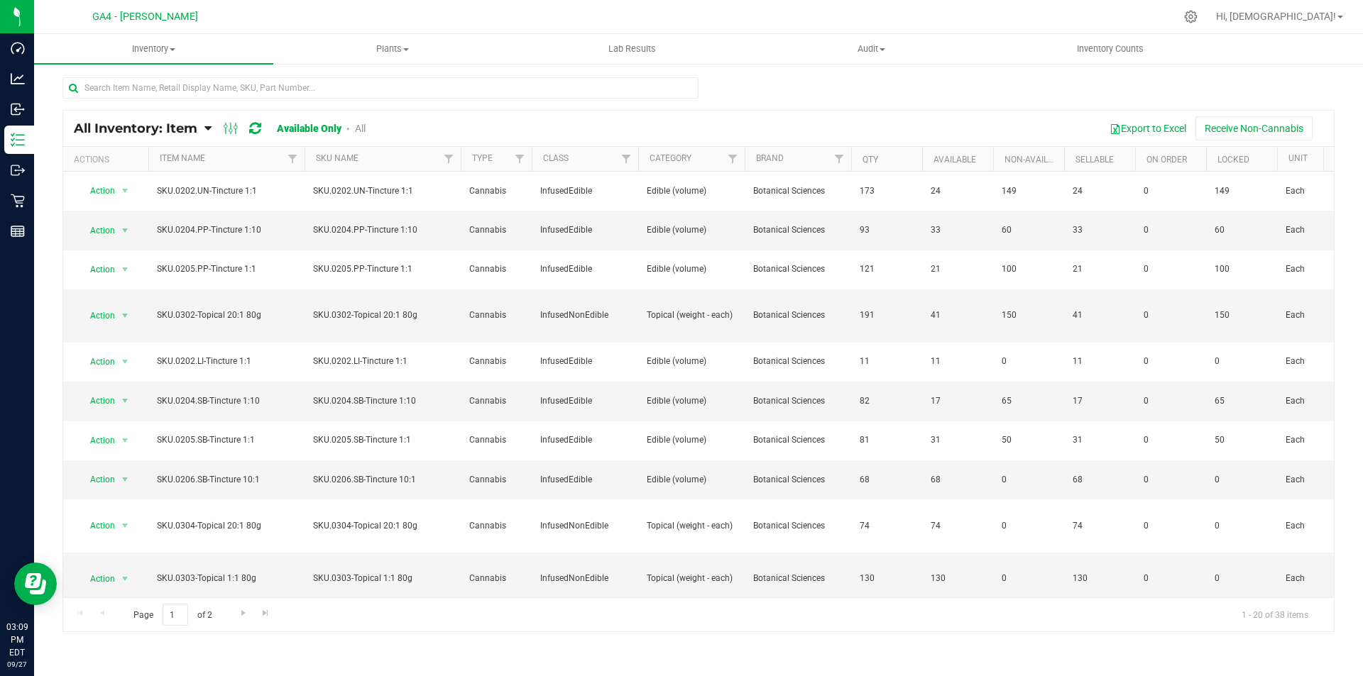
click at [218, 163] on th "Item Name" at bounding box center [226, 159] width 156 height 25
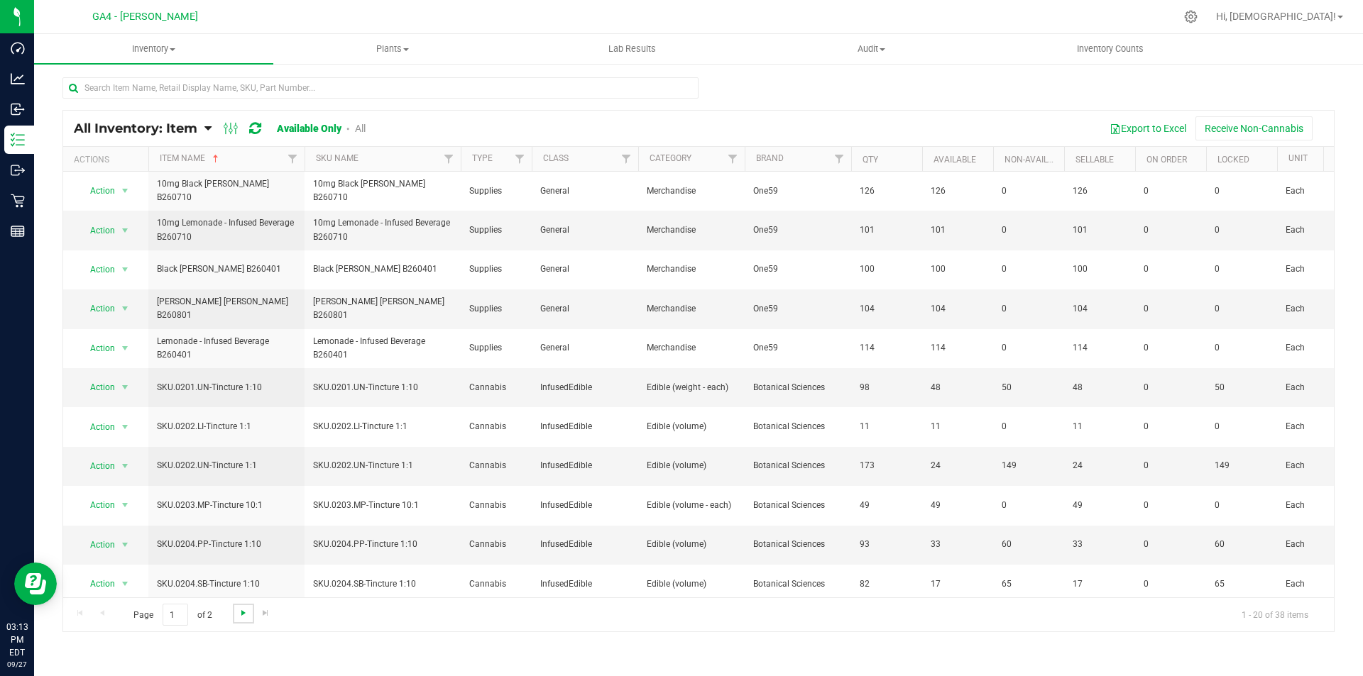
click at [238, 612] on span "Go to the next page" at bounding box center [243, 613] width 11 height 11
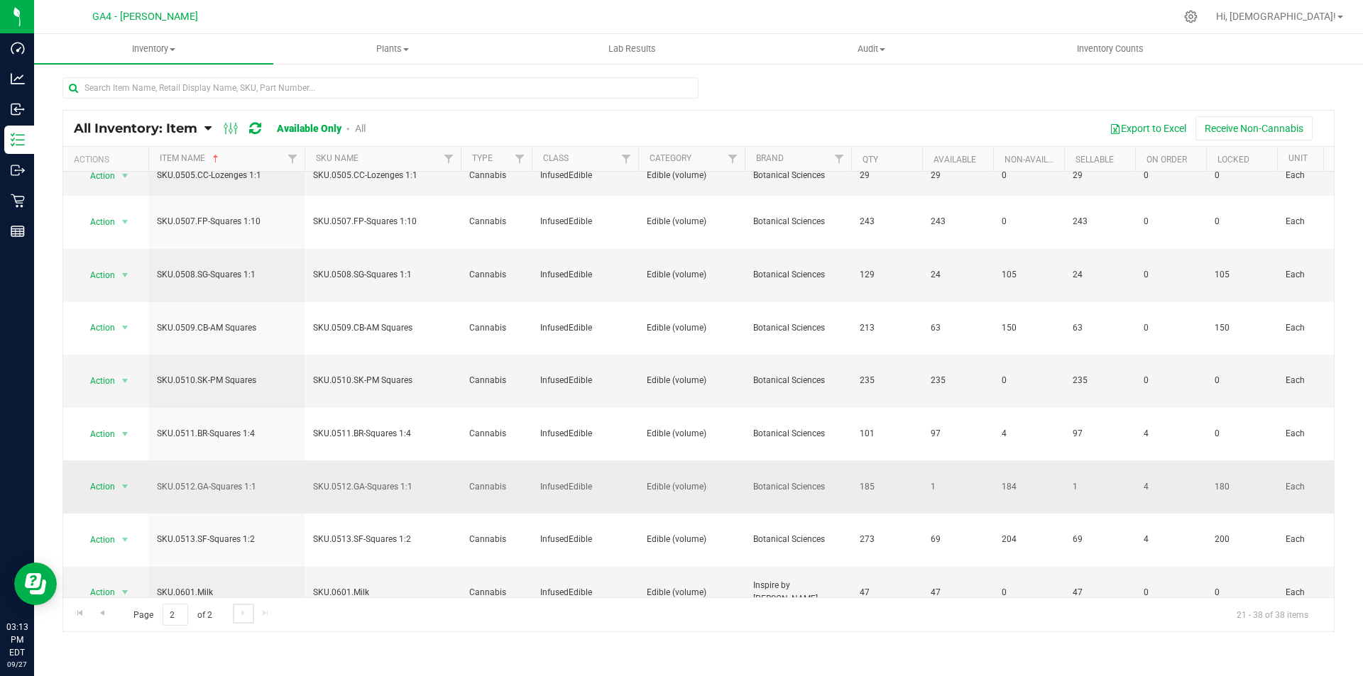
scroll to position [469, 0]
